Goal: Information Seeking & Learning: Learn about a topic

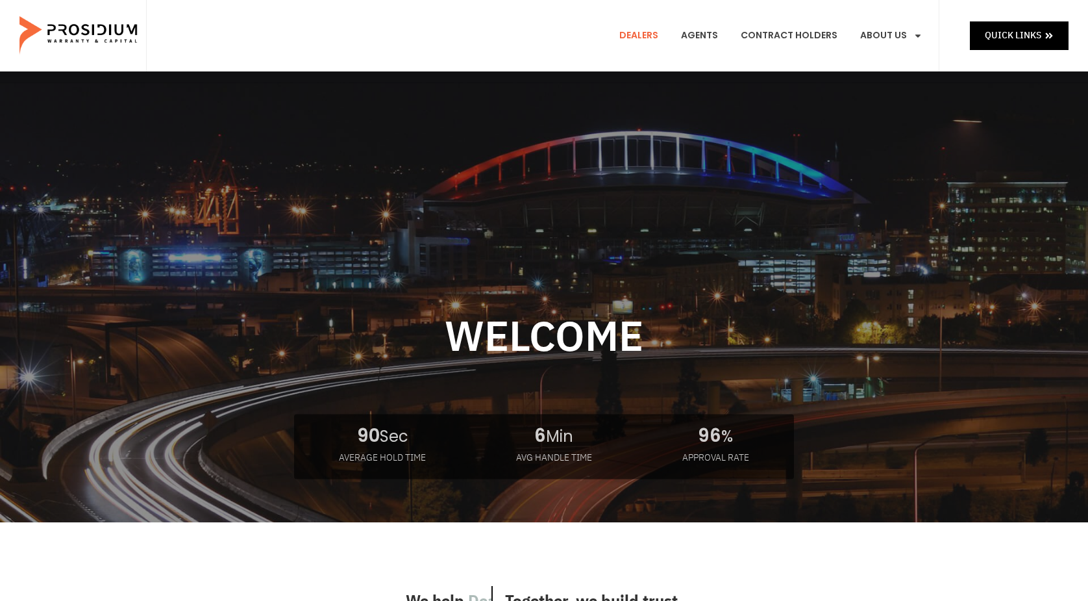
click at [649, 36] on link "Dealers" at bounding box center [639, 36] width 58 height 48
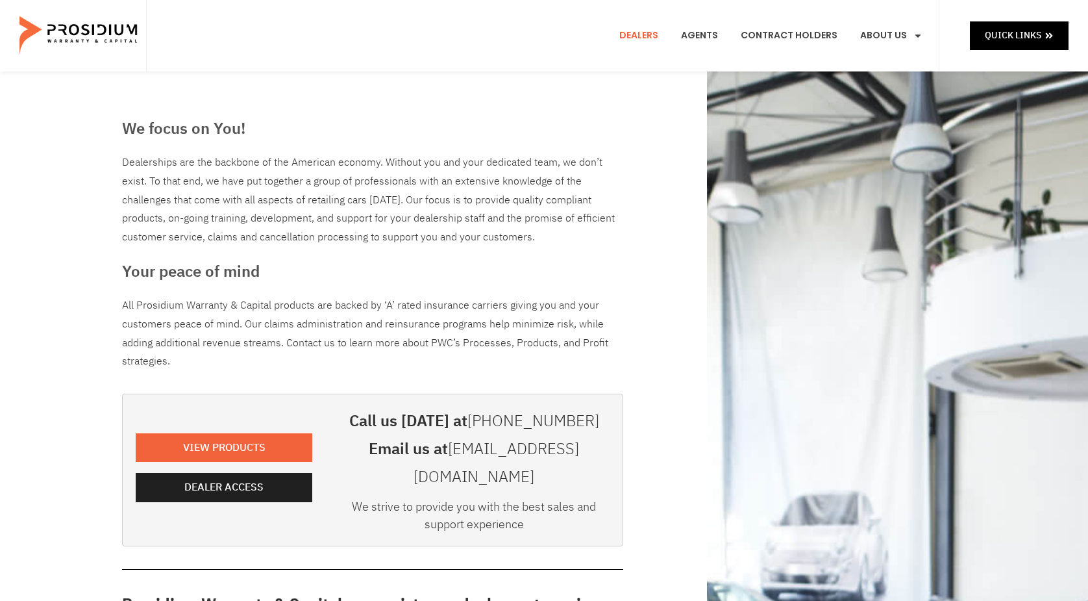
click at [85, 34] on img at bounding box center [79, 35] width 120 height 65
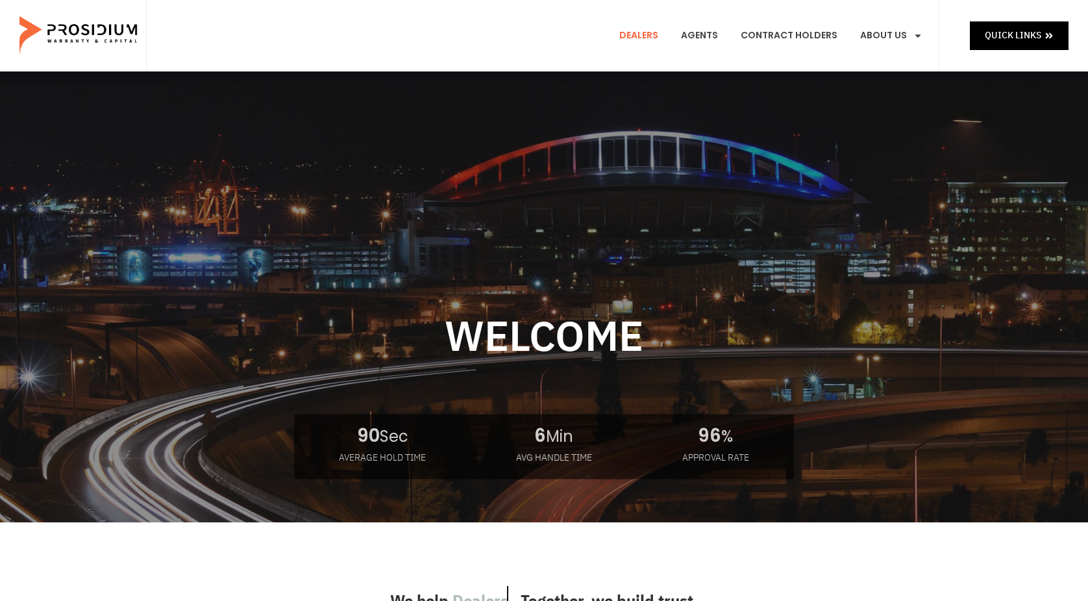
click at [647, 36] on link "Dealers" at bounding box center [639, 36] width 58 height 48
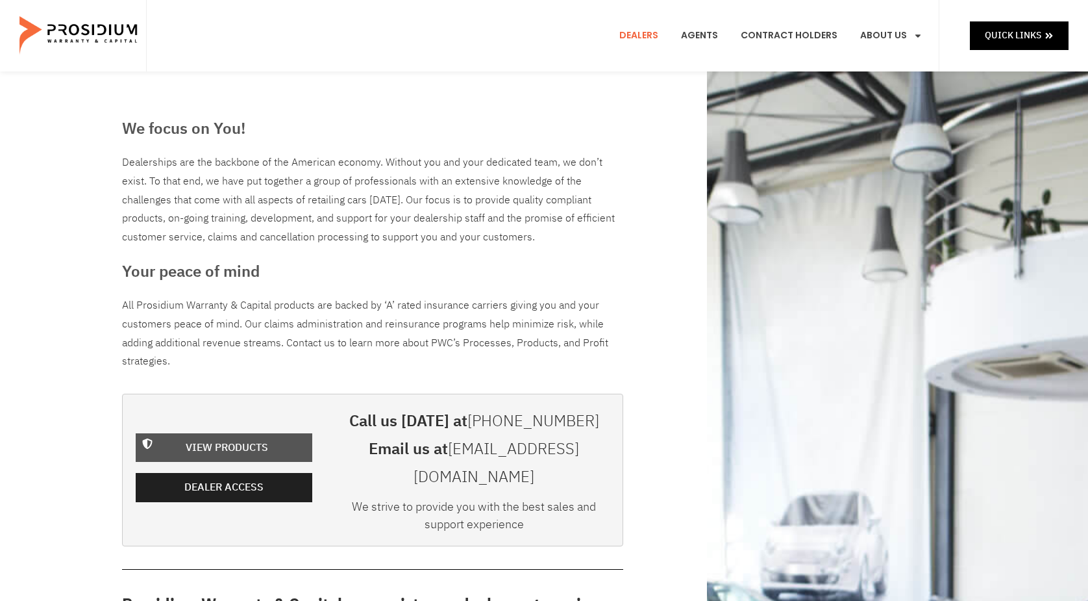
click at [220, 438] on span "View Products" at bounding box center [227, 447] width 82 height 19
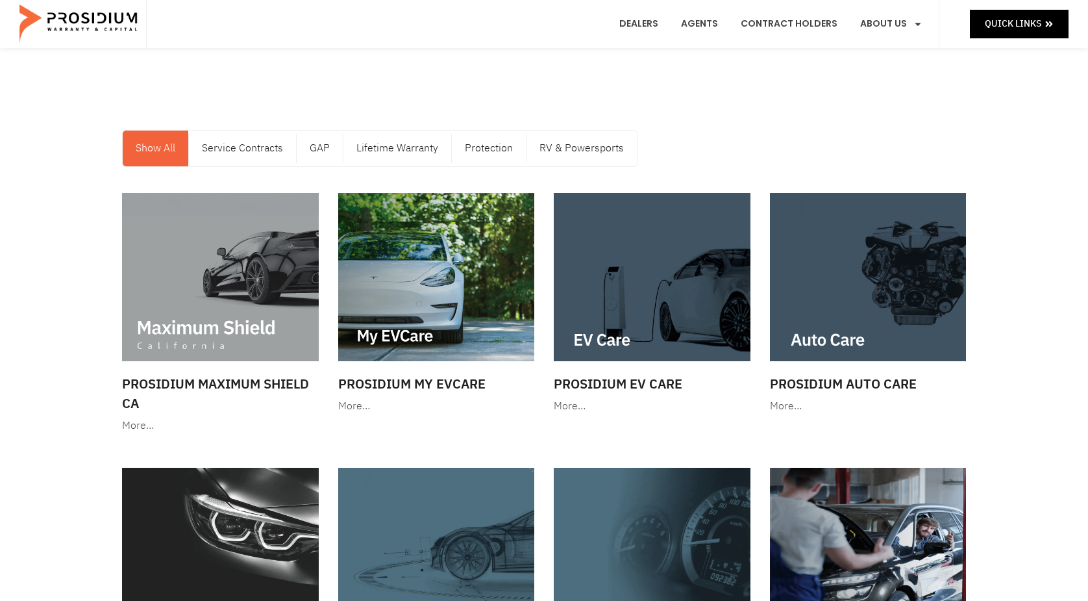
scroll to position [8, 0]
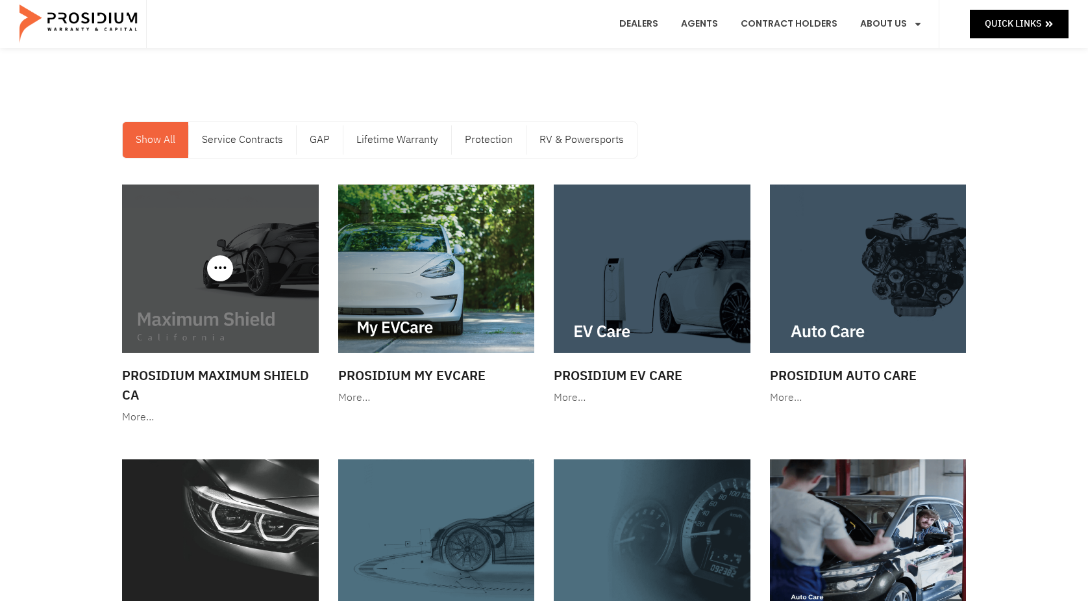
click at [179, 377] on h3 "Prosidium Maximum Shield CA" at bounding box center [220, 385] width 197 height 39
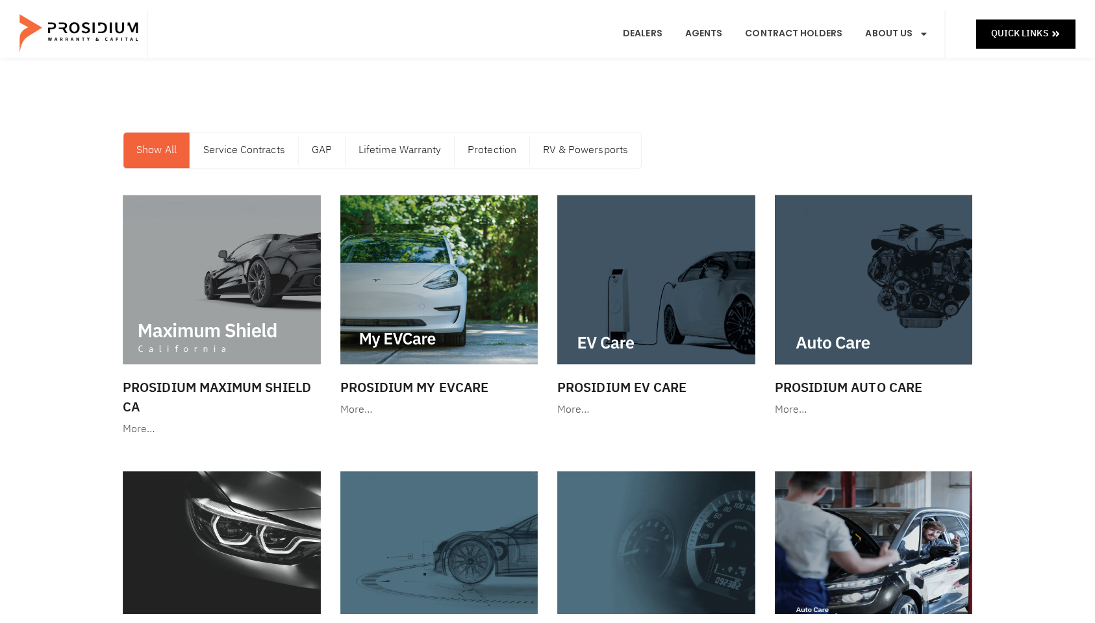
scroll to position [9, 0]
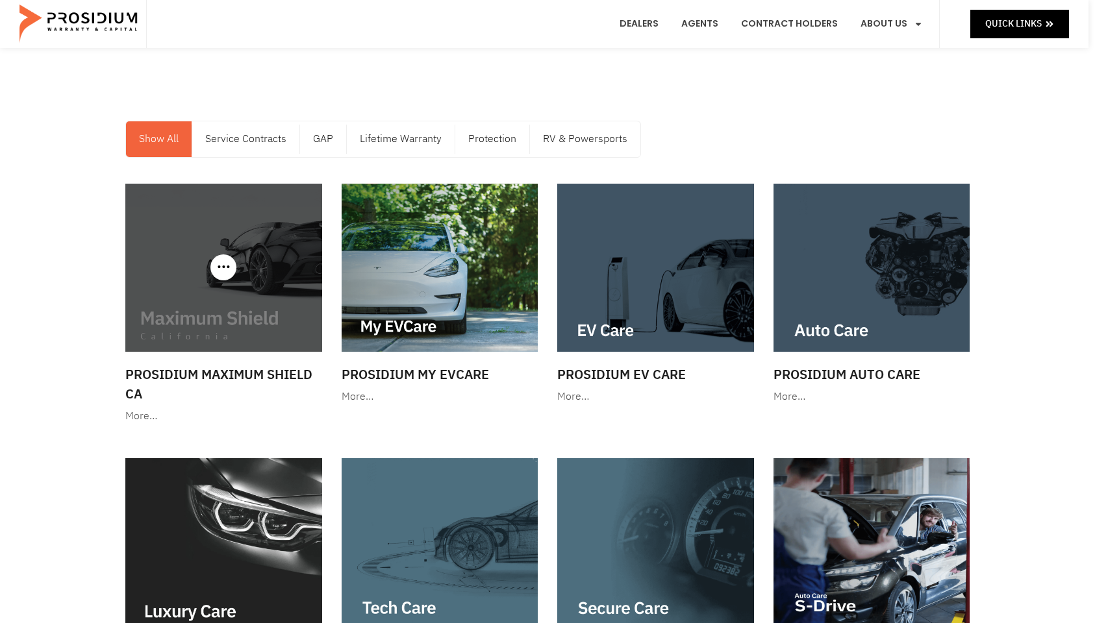
click at [134, 415] on div "More…" at bounding box center [223, 416] width 197 height 19
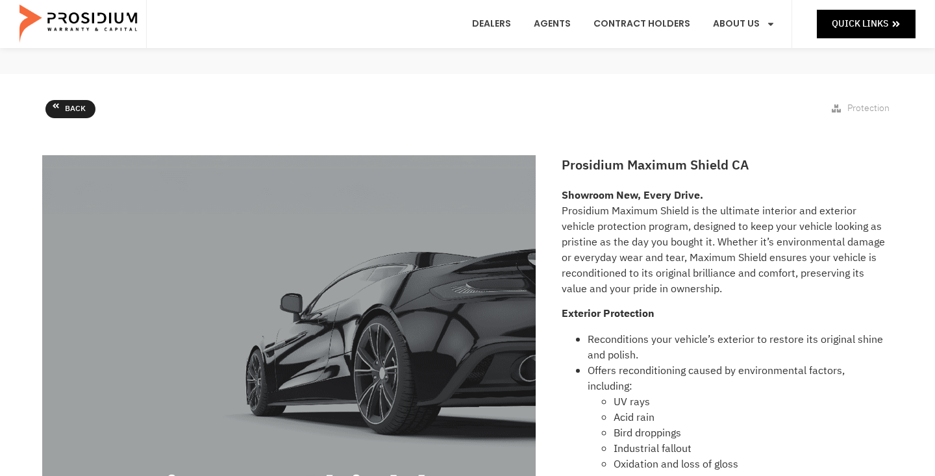
scroll to position [62, 0]
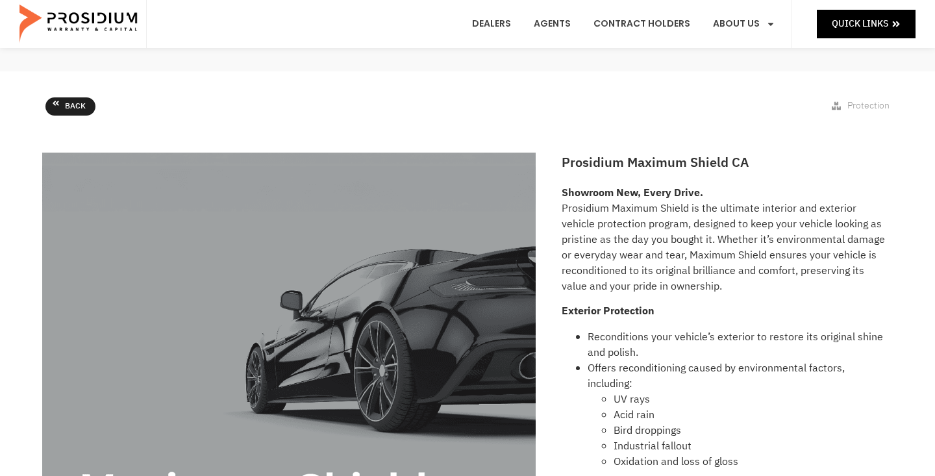
click at [53, 105] on icon at bounding box center [56, 103] width 8 height 8
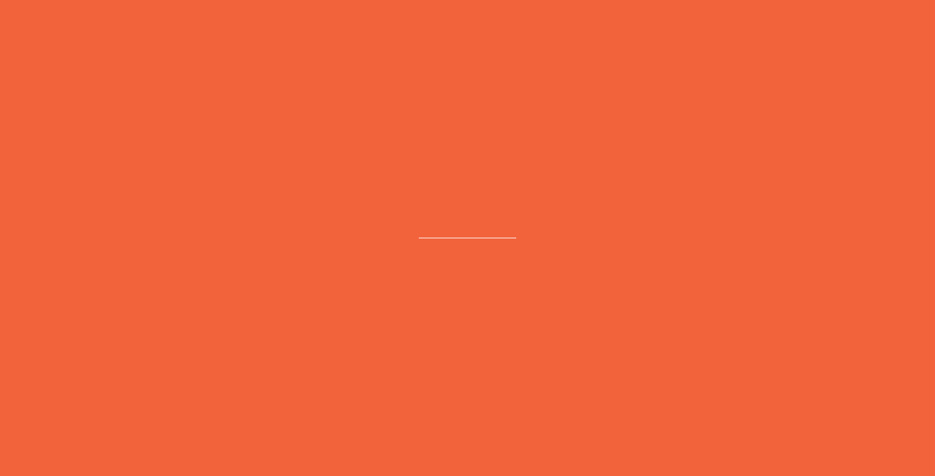
scroll to position [64, 0]
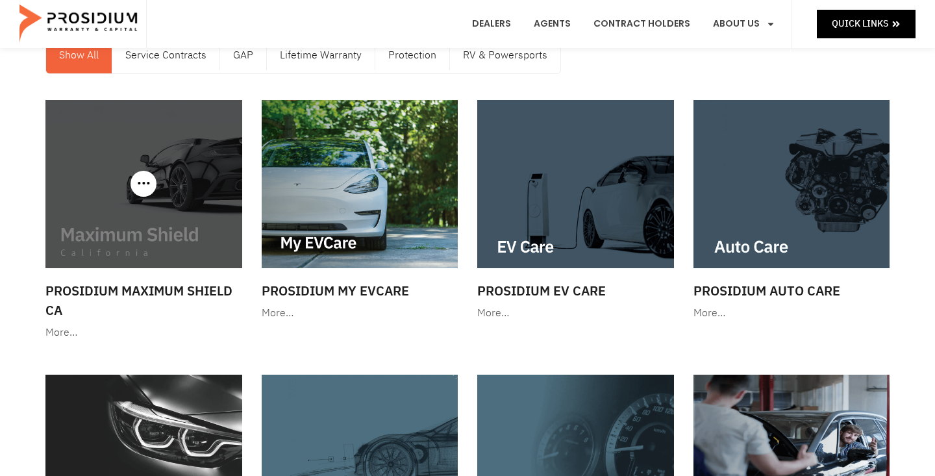
scroll to position [98, 0]
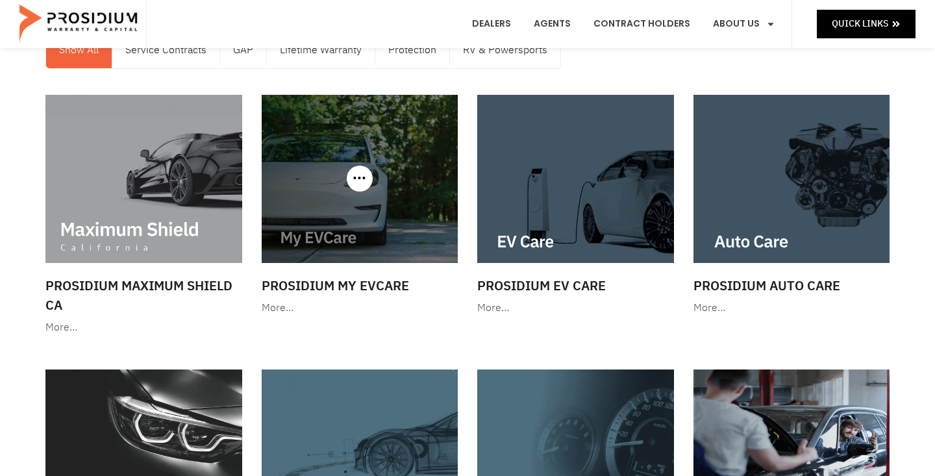
click at [312, 189] on img at bounding box center [360, 179] width 197 height 168
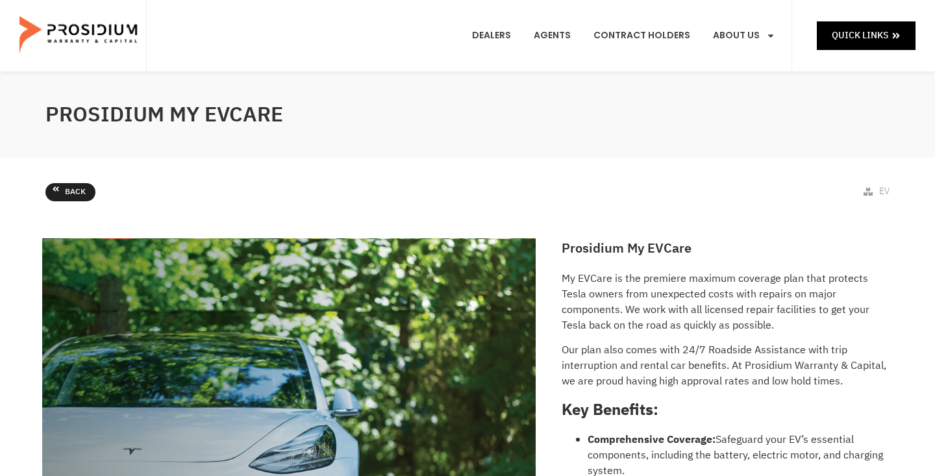
click at [62, 192] on link "Back" at bounding box center [70, 192] width 50 height 18
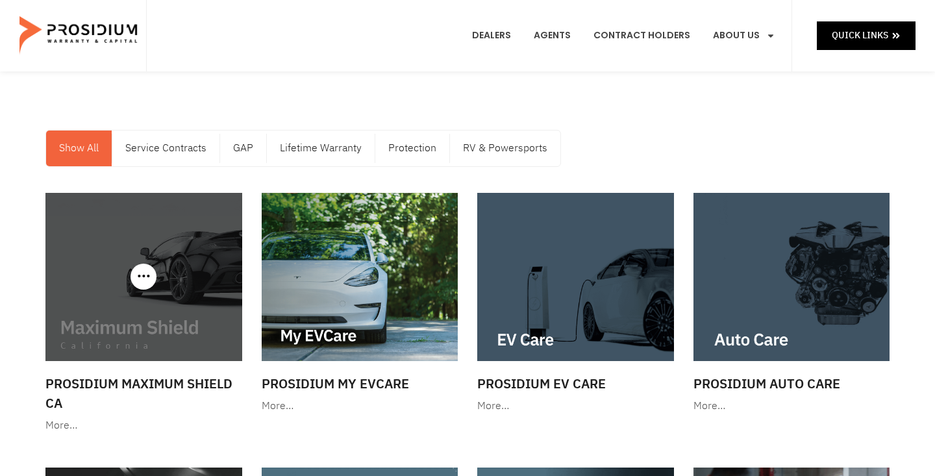
click at [58, 422] on div "More…" at bounding box center [143, 425] width 197 height 19
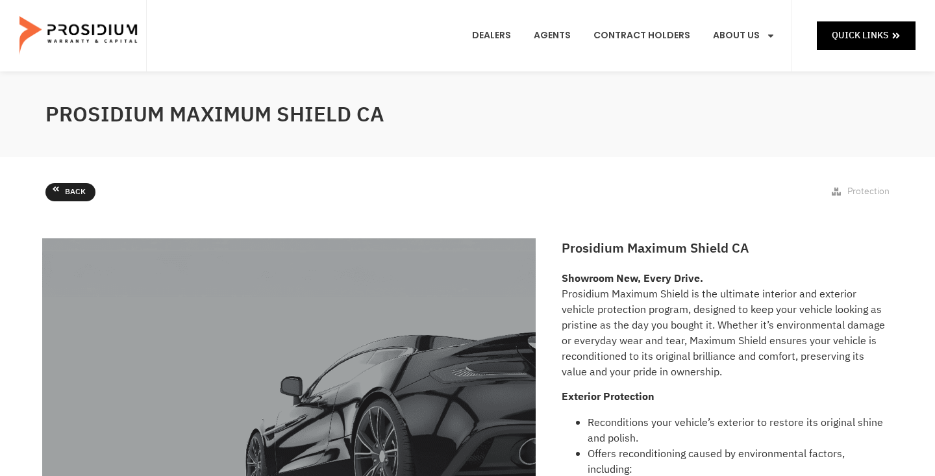
click at [62, 191] on link "Back" at bounding box center [70, 192] width 50 height 18
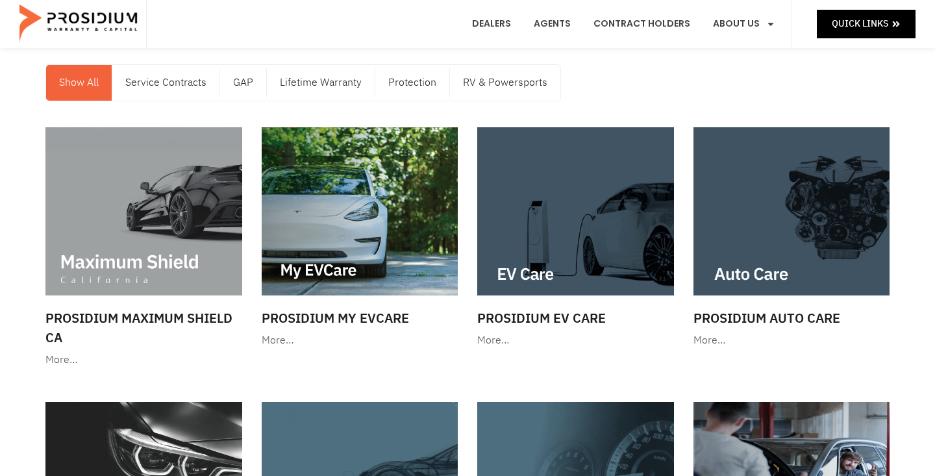
scroll to position [67, 0]
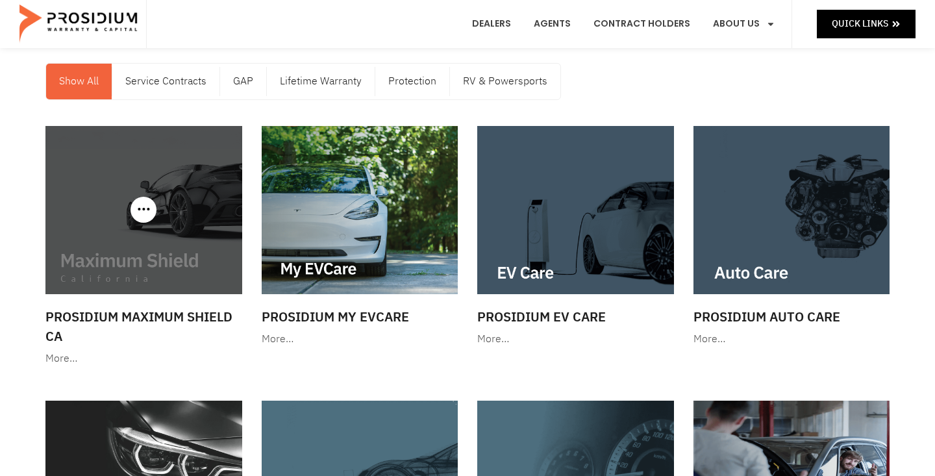
click at [114, 218] on img at bounding box center [143, 210] width 197 height 168
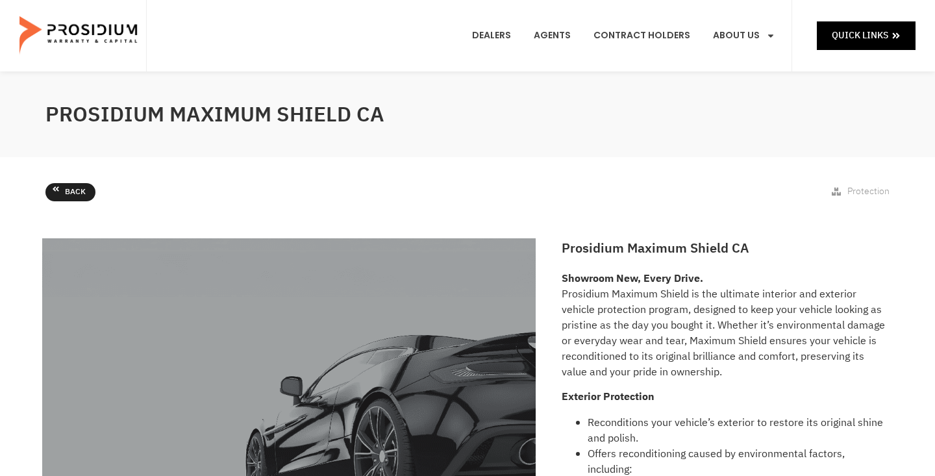
click at [75, 194] on span "Back" at bounding box center [75, 192] width 21 height 14
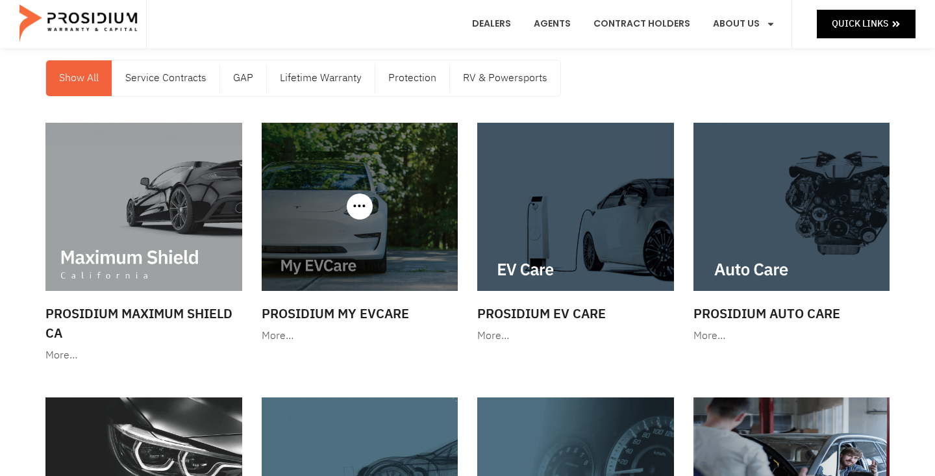
scroll to position [72, 0]
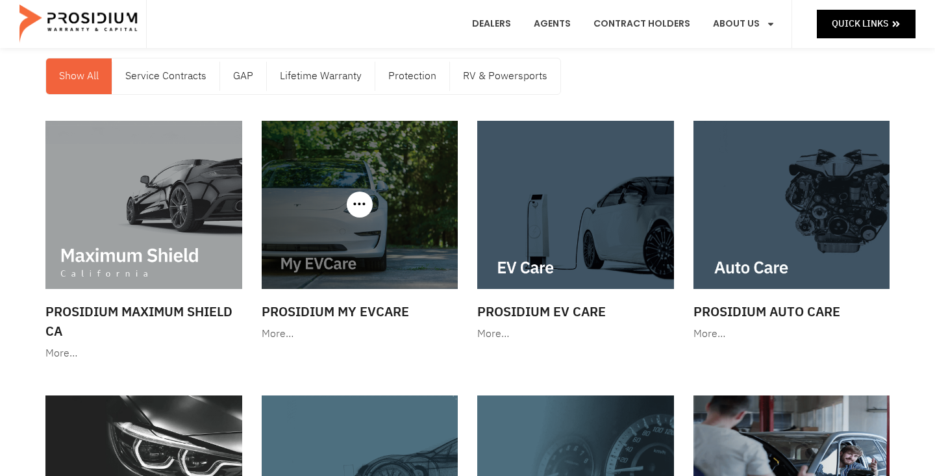
click at [329, 314] on h3 "Prosidium My EVCare" at bounding box center [360, 311] width 197 height 19
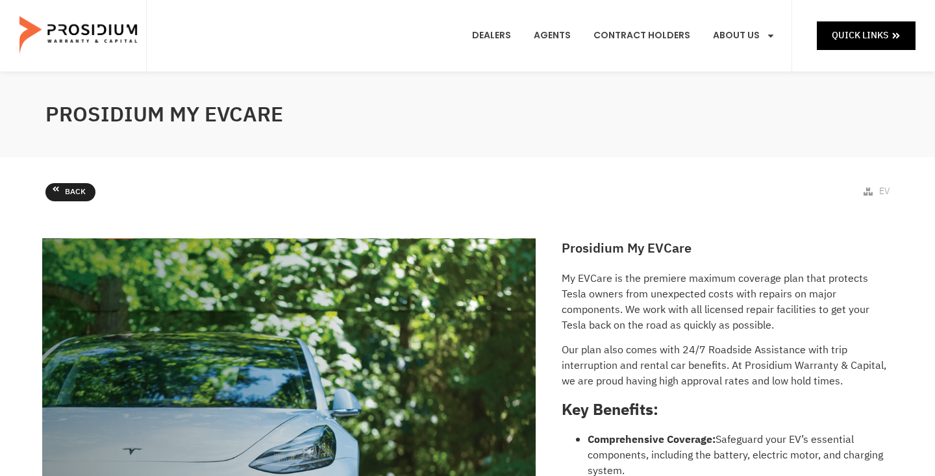
click at [64, 188] on link "Back" at bounding box center [70, 192] width 50 height 18
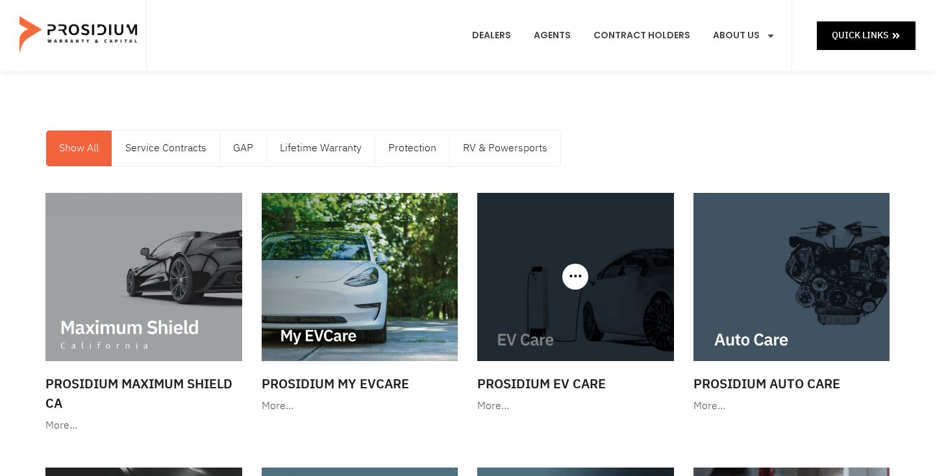
click at [564, 323] on img at bounding box center [575, 277] width 197 height 168
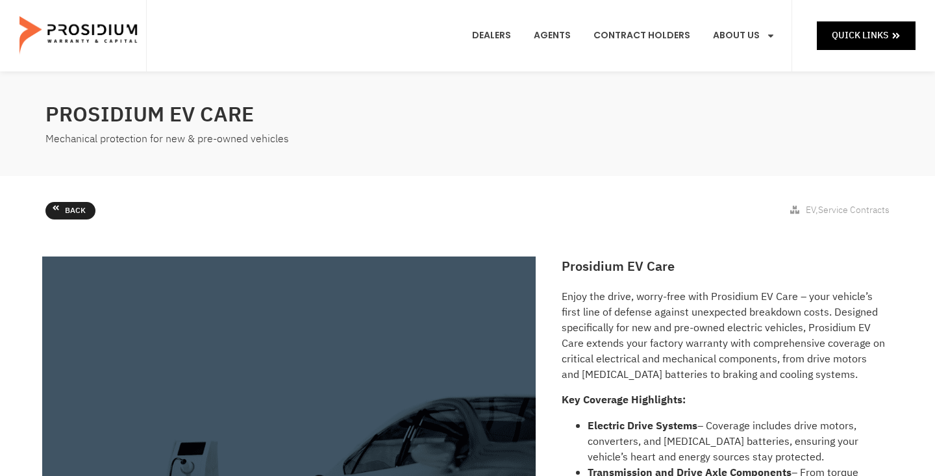
click at [51, 207] on link "Back" at bounding box center [70, 211] width 50 height 18
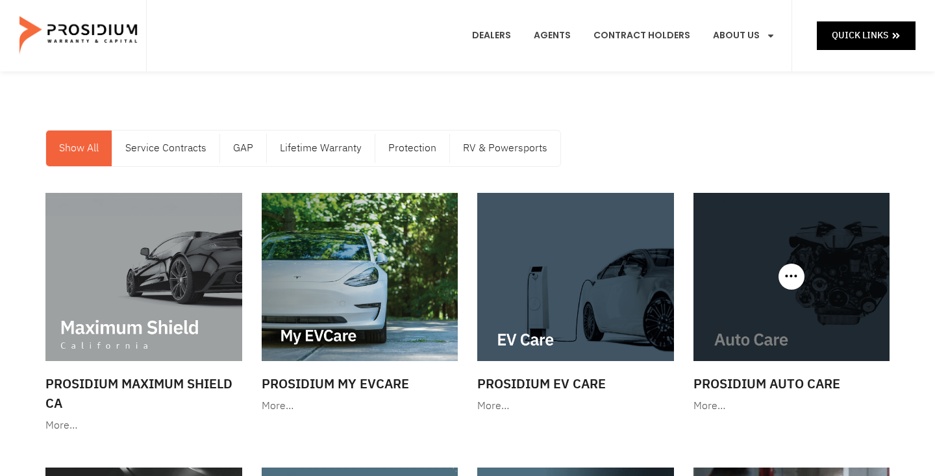
click at [769, 290] on img at bounding box center [792, 277] width 197 height 168
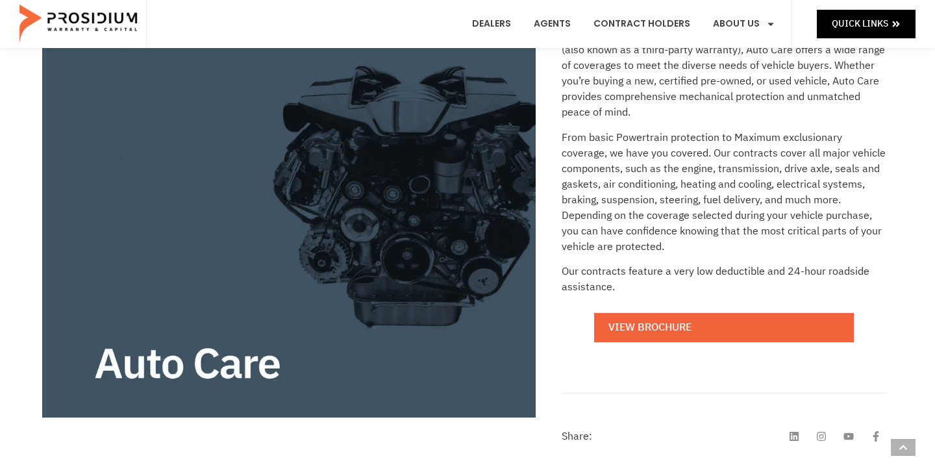
scroll to position [259, 0]
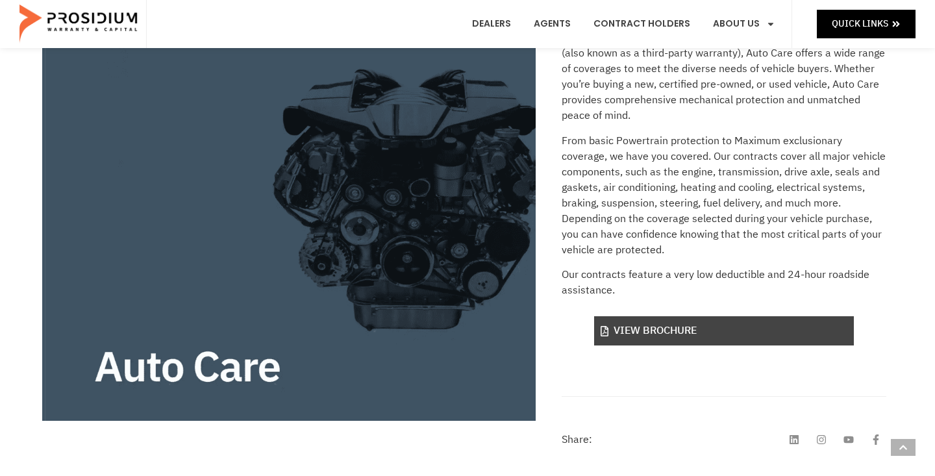
click at [667, 331] on link "View Brochure" at bounding box center [724, 330] width 260 height 29
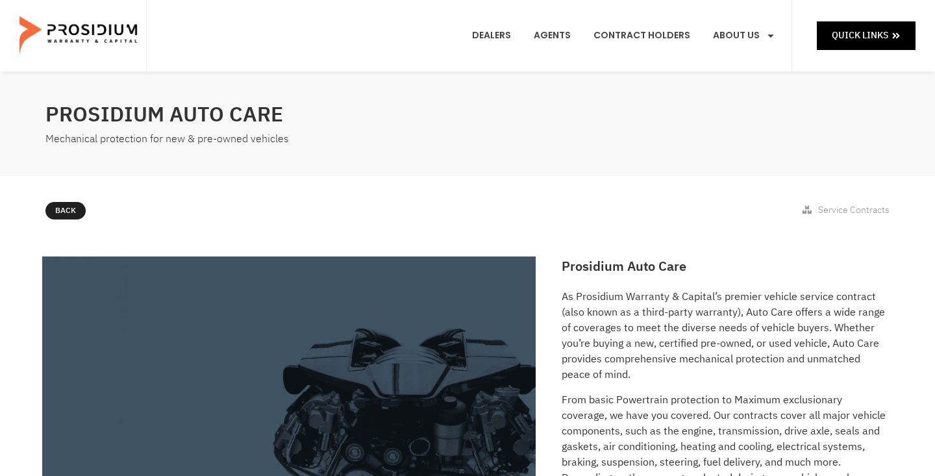
scroll to position [0, 0]
click at [64, 208] on link "Back" at bounding box center [70, 211] width 50 height 18
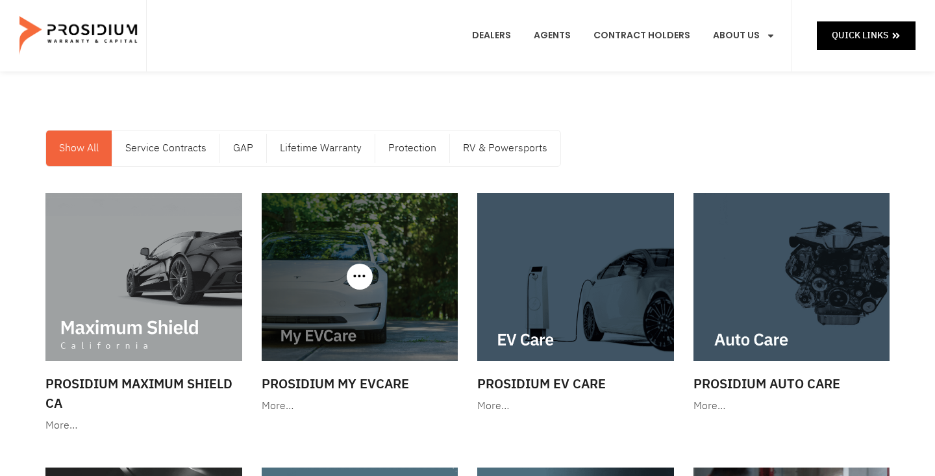
click at [360, 305] on img at bounding box center [360, 277] width 197 height 168
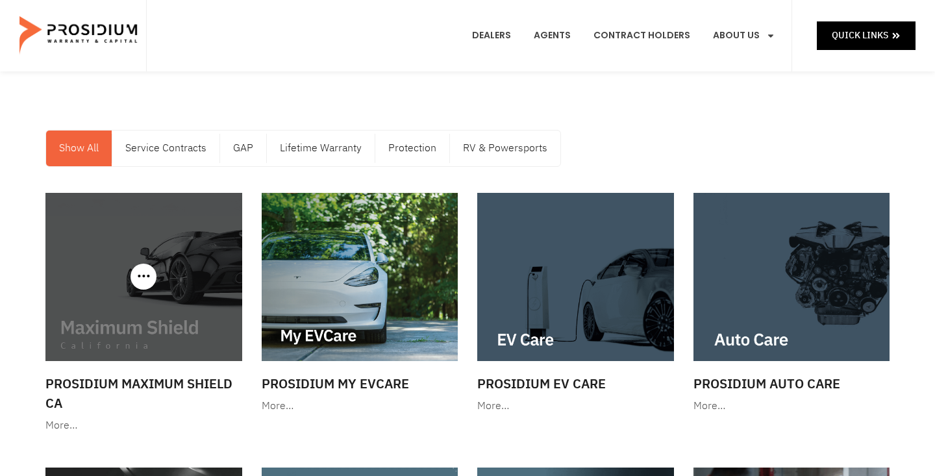
click at [118, 301] on img at bounding box center [143, 277] width 197 height 168
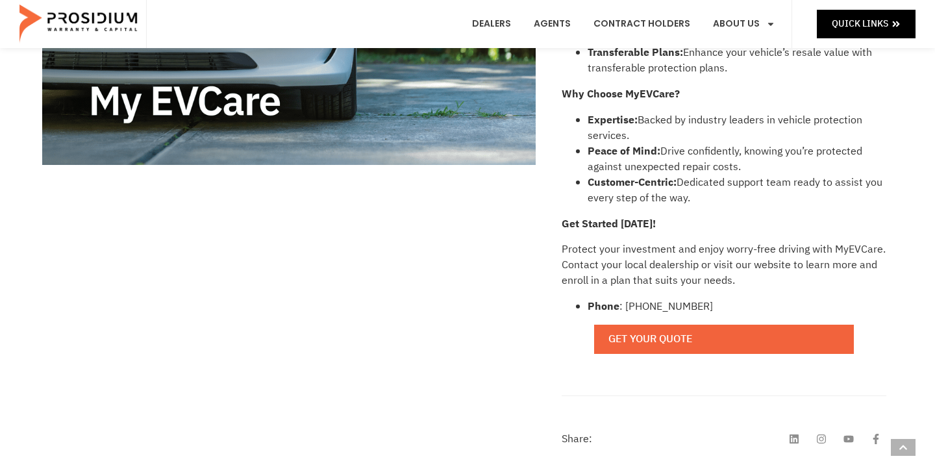
scroll to position [496, 0]
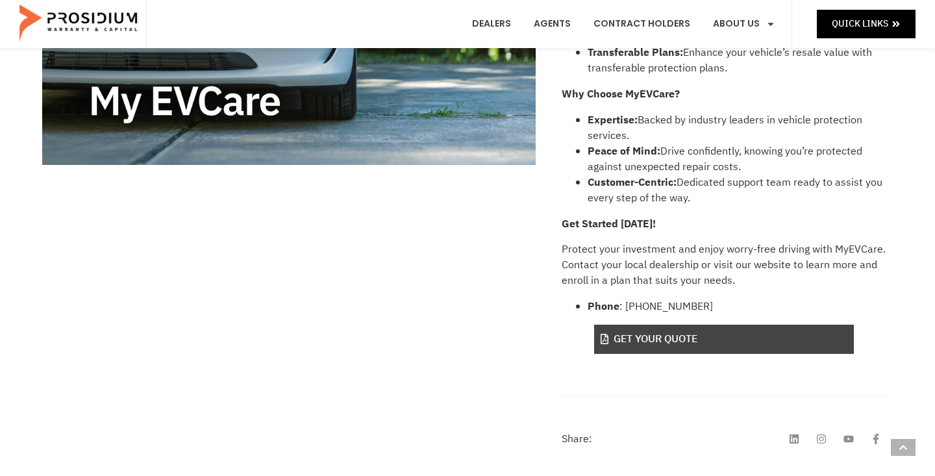
click at [675, 343] on link "Get Your Quote" at bounding box center [724, 339] width 260 height 29
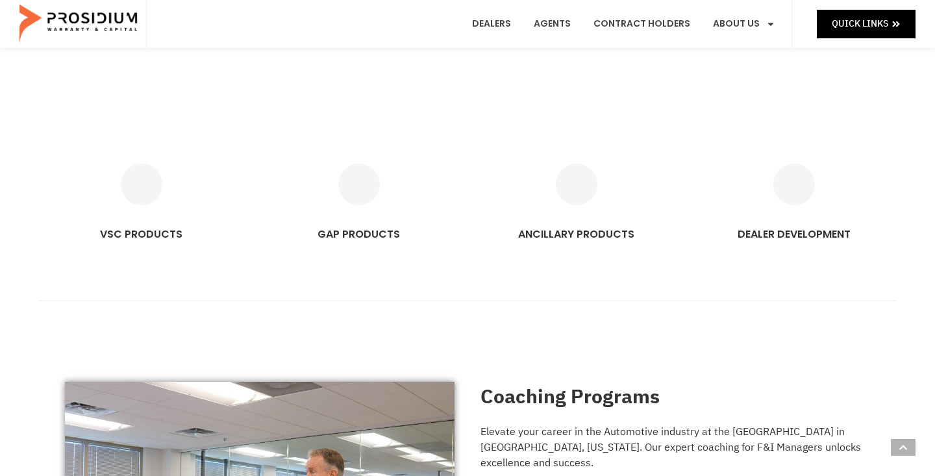
scroll to position [723, 0]
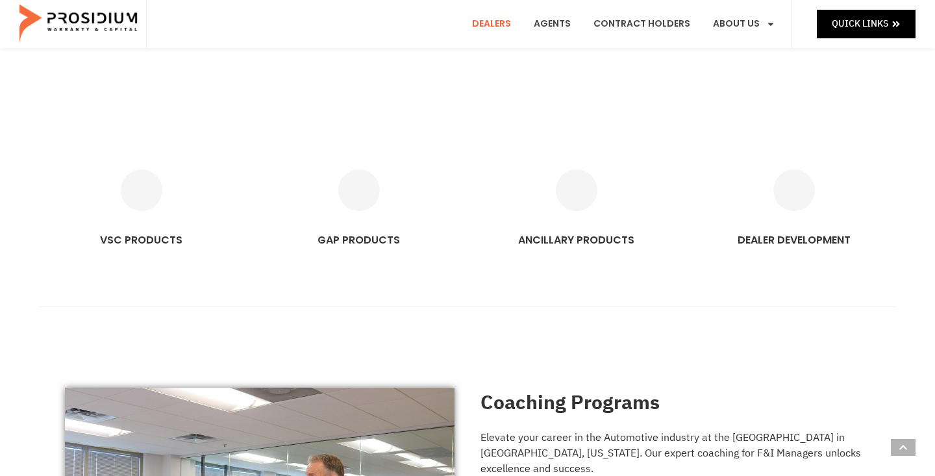
click at [503, 24] on link "Dealers" at bounding box center [491, 24] width 58 height 48
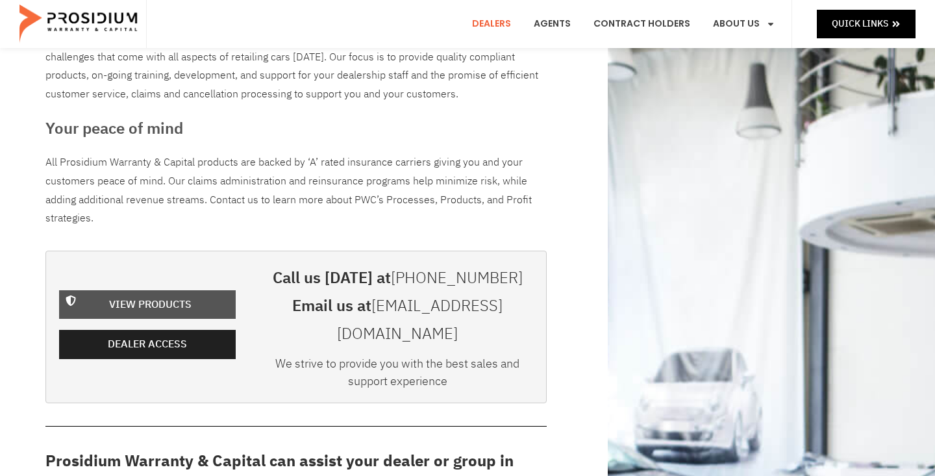
click at [142, 295] on span "View Products" at bounding box center [150, 304] width 82 height 19
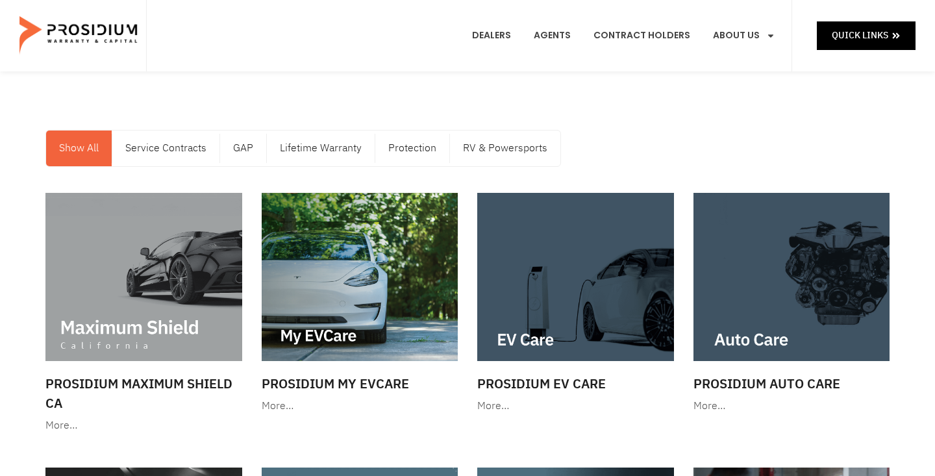
scroll to position [3, 0]
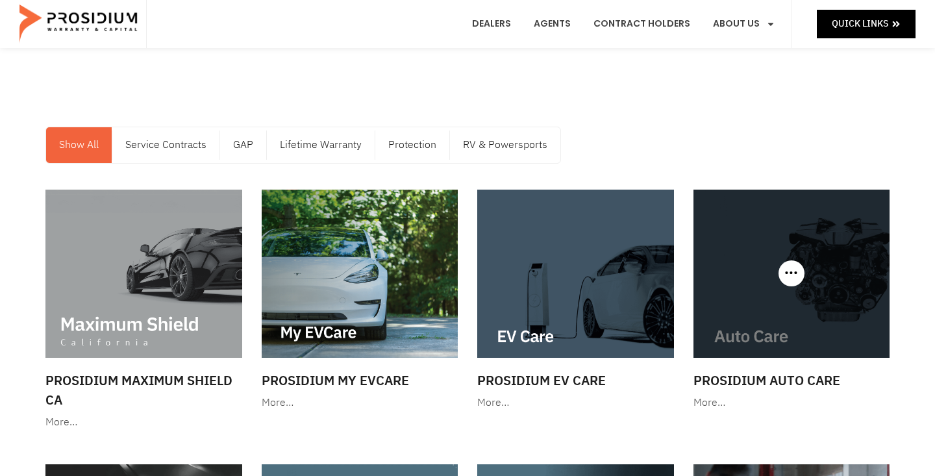
click at [777, 303] on img at bounding box center [792, 274] width 197 height 168
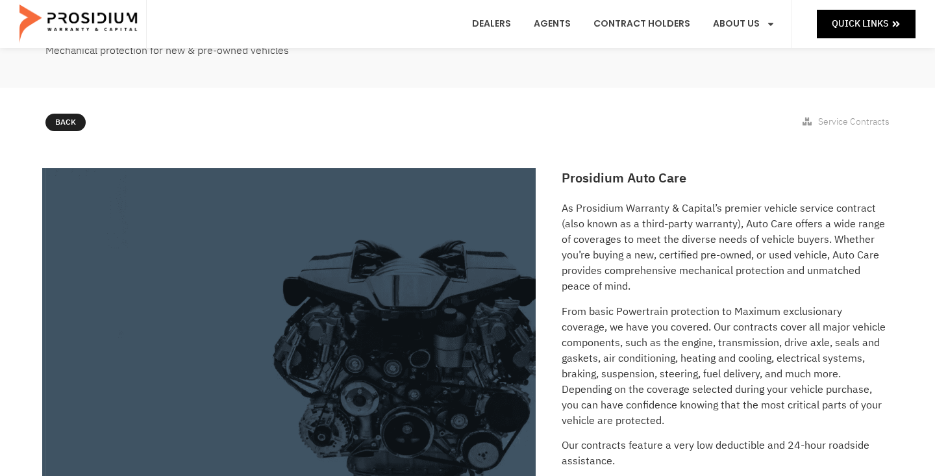
scroll to position [87, 0]
click at [67, 122] on span "Back" at bounding box center [75, 124] width 21 height 14
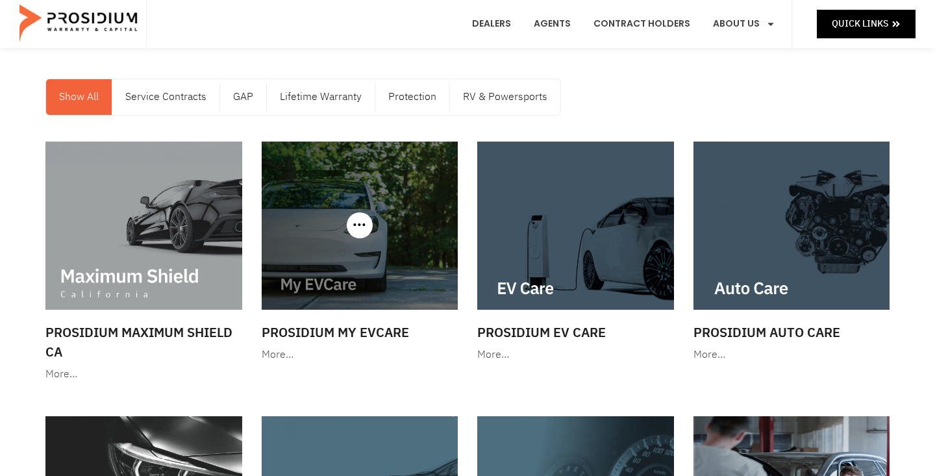
scroll to position [54, 0]
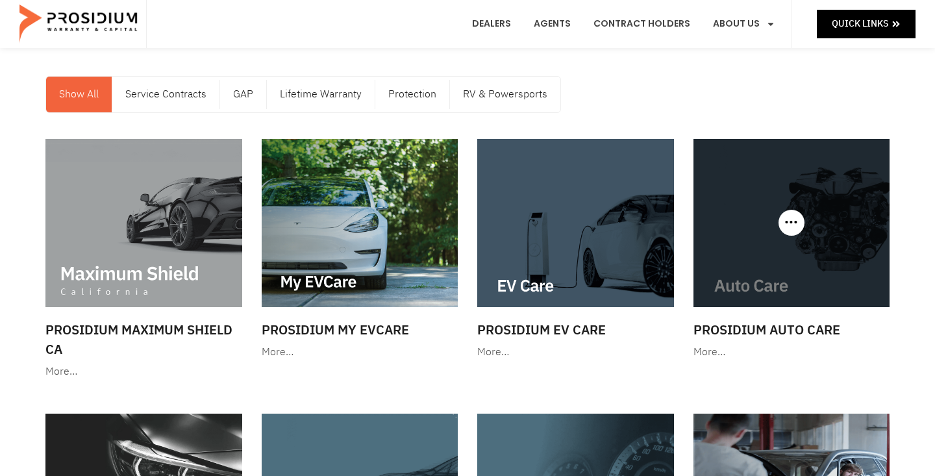
click at [794, 220] on div at bounding box center [792, 223] width 197 height 168
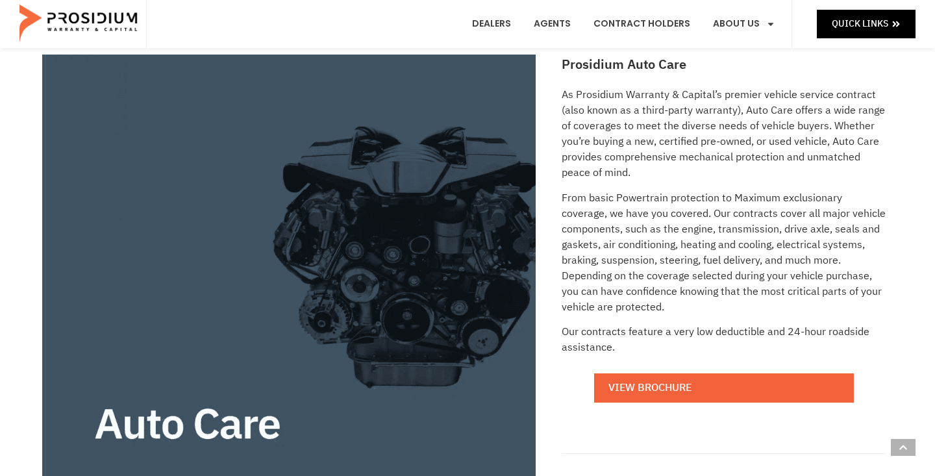
scroll to position [205, 0]
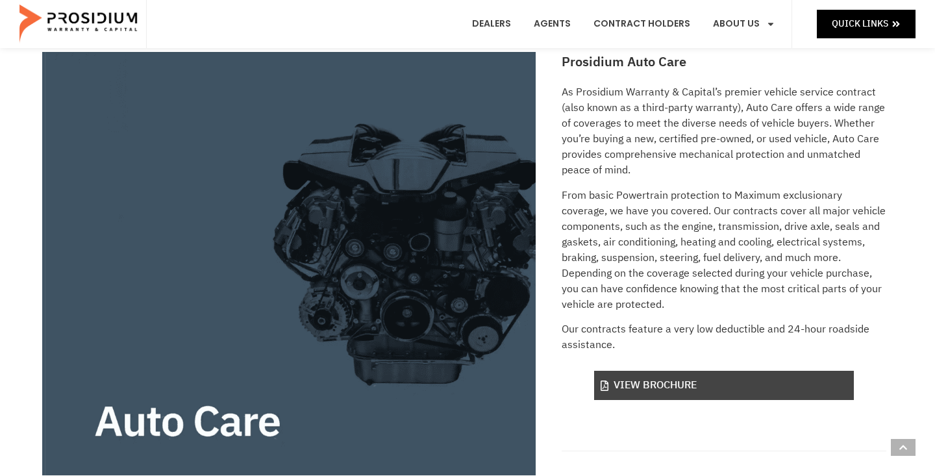
click at [636, 384] on link "View Brochure" at bounding box center [724, 385] width 260 height 29
